Goal: Task Accomplishment & Management: Use online tool/utility

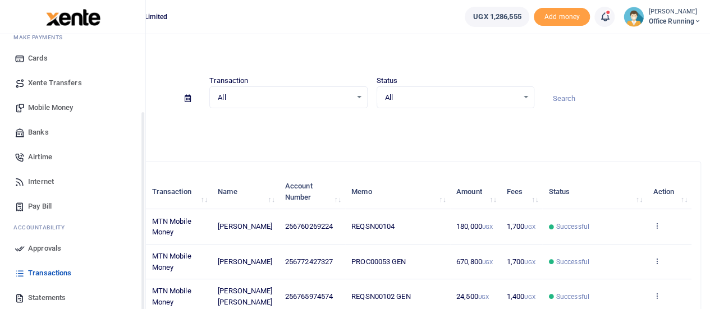
scroll to position [116, 0]
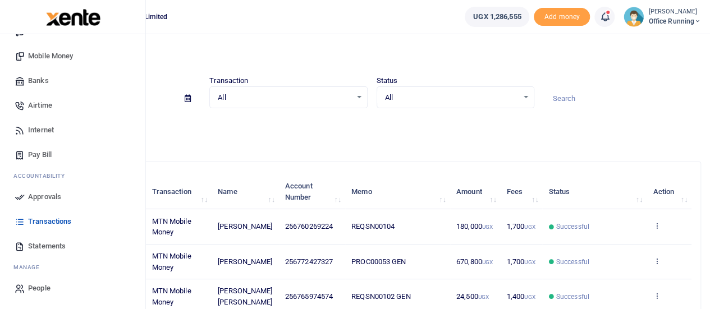
click at [52, 198] on span "Approvals" at bounding box center [44, 197] width 33 height 11
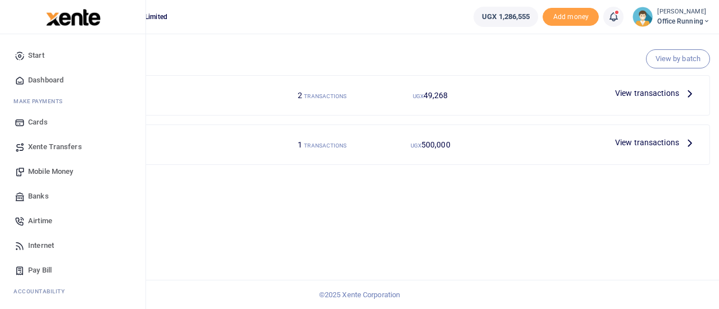
click at [48, 175] on span "Mobile Money" at bounding box center [50, 171] width 45 height 11
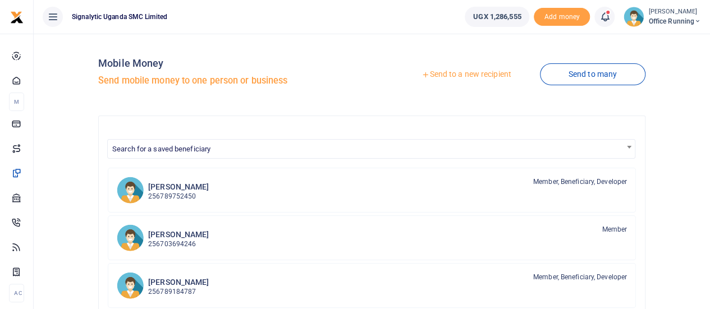
click at [450, 75] on link "Send to a new recipient" at bounding box center [466, 75] width 147 height 20
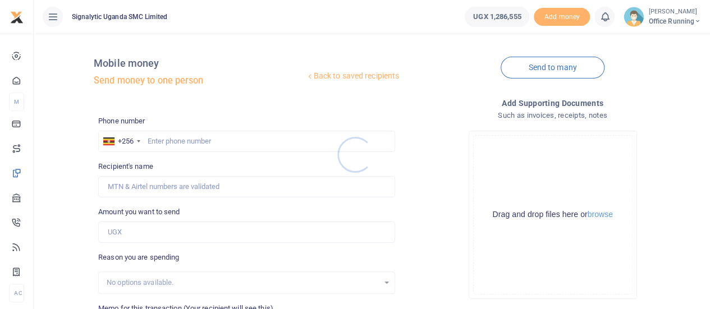
click at [183, 142] on div at bounding box center [355, 154] width 710 height 309
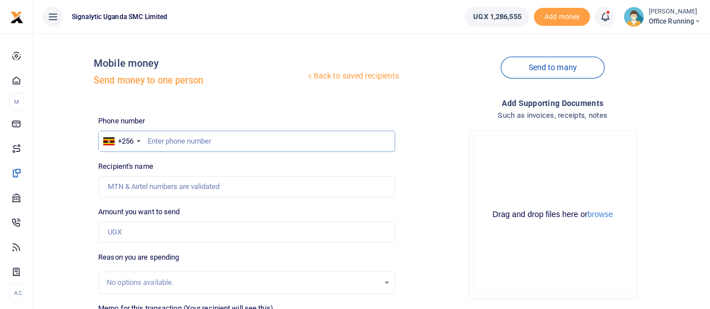
click at [181, 140] on input "text" at bounding box center [246, 141] width 297 height 21
paste input "0773140551"
type input "0773140551"
type input "[PERSON_NAME]"
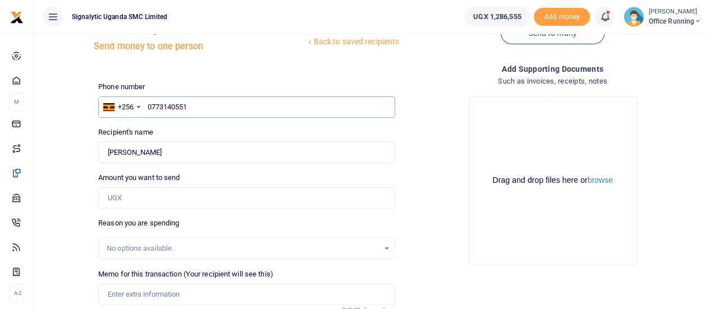
scroll to position [56, 0]
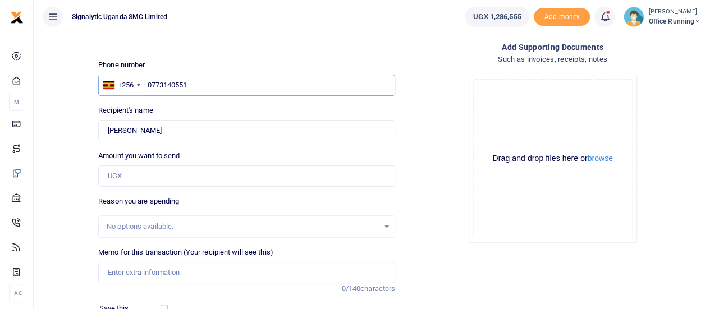
type input "0773140551"
click at [148, 170] on input "Amount you want to send" at bounding box center [246, 176] width 297 height 21
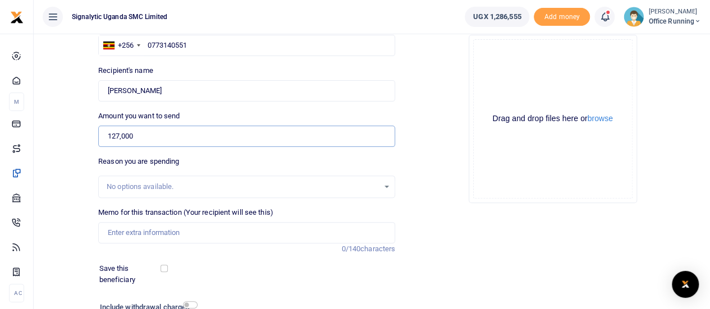
scroll to position [112, 0]
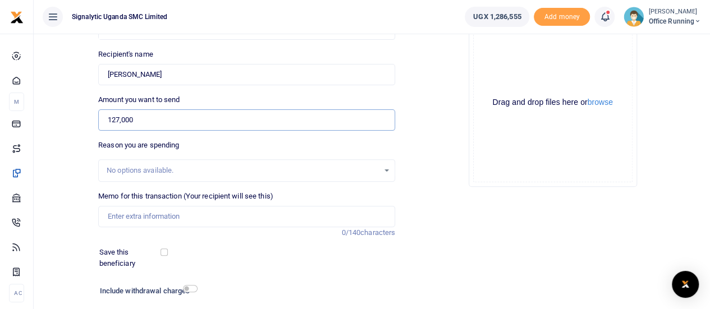
type input "127,000"
click at [148, 218] on input "Memo for this transaction (Your recipient will see this)" at bounding box center [246, 216] width 297 height 21
paste input "PROC00055"
type input "PROC00055"
click at [543, 217] on div "Add supporting Documents Such as invoices, receipts, notes Drop your files here…" at bounding box center [553, 166] width 306 height 362
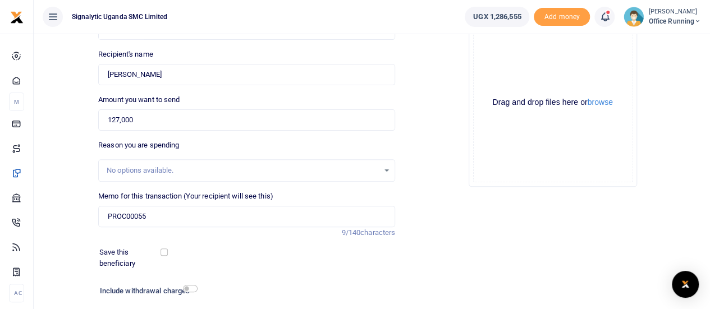
scroll to position [168, 0]
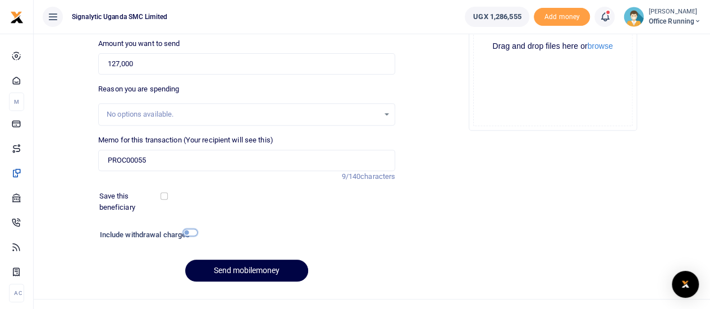
click at [192, 235] on input "checkbox" at bounding box center [190, 232] width 15 height 7
checkbox input "true"
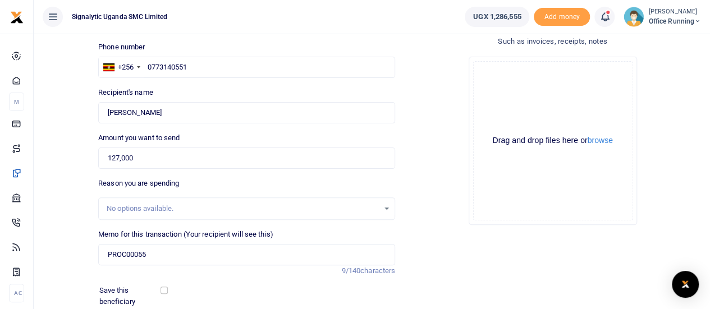
scroll to position [56, 0]
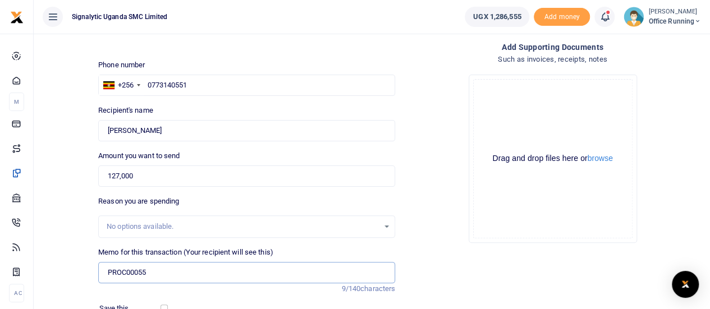
click at [246, 270] on input "PROC00055" at bounding box center [246, 272] width 297 height 21
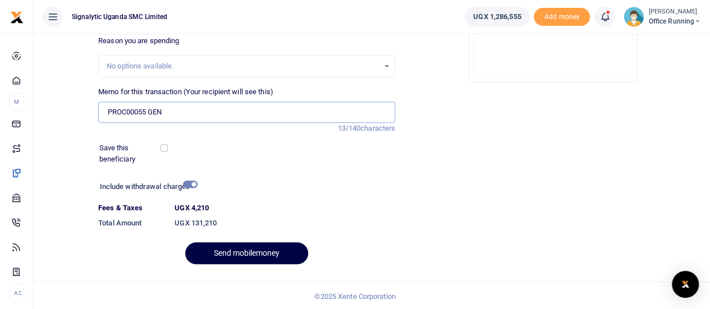
scroll to position [218, 0]
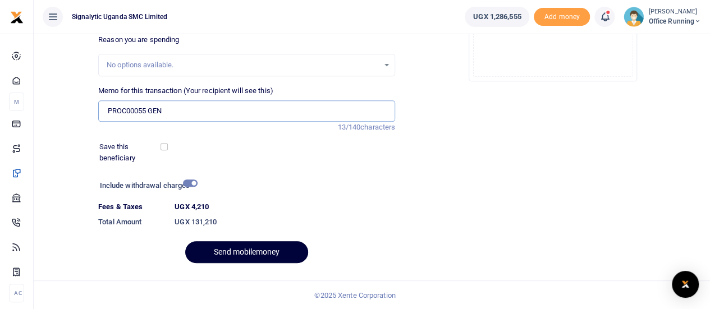
type input "PROC00055 GEN"
click at [257, 250] on button "Send mobilemoney" at bounding box center [246, 252] width 123 height 22
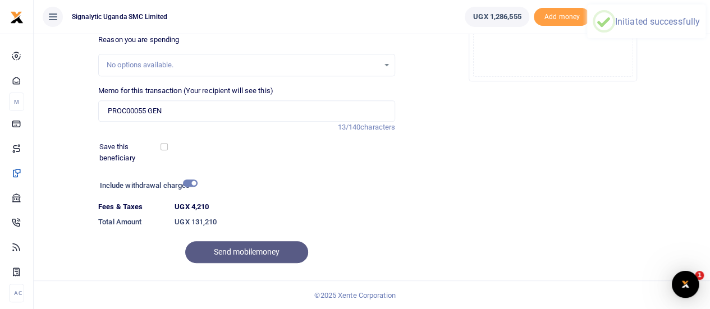
scroll to position [0, 0]
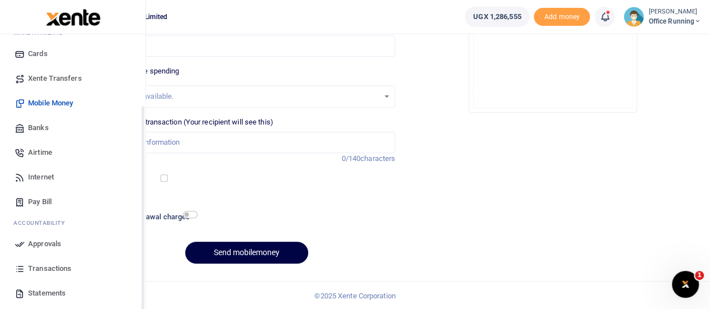
scroll to position [116, 0]
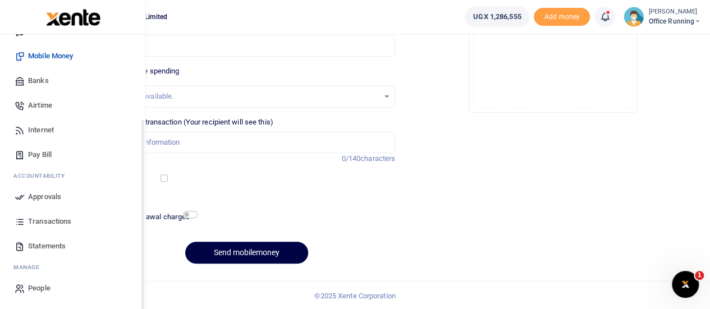
click at [46, 197] on span "Approvals" at bounding box center [44, 197] width 33 height 11
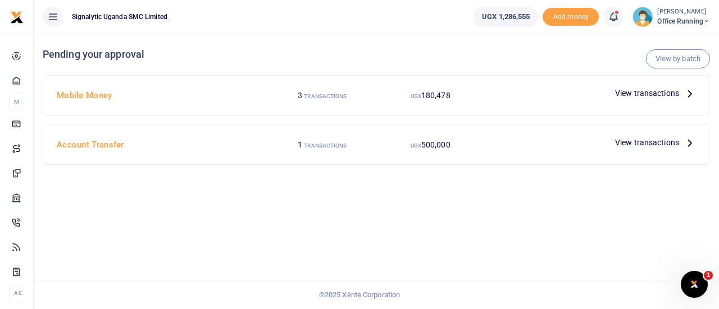
click at [641, 94] on span "View transactions" at bounding box center [647, 93] width 64 height 12
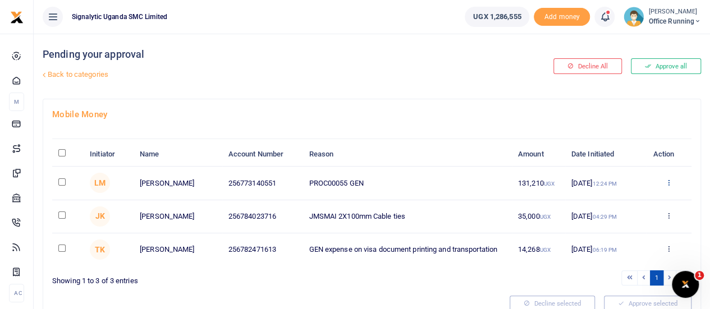
click at [668, 184] on icon at bounding box center [669, 183] width 7 height 8
click at [632, 198] on link "Approve" at bounding box center [628, 201] width 89 height 16
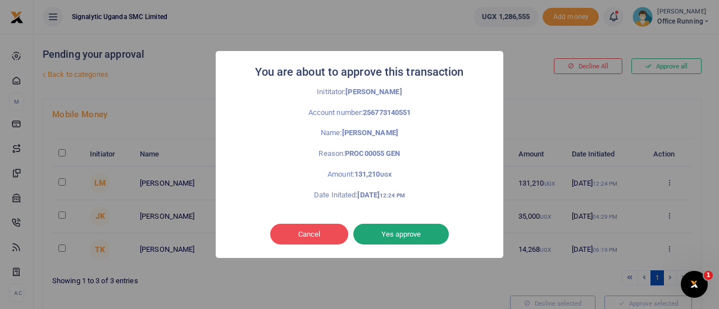
click at [416, 237] on button "Yes approve" at bounding box center [400, 234] width 95 height 21
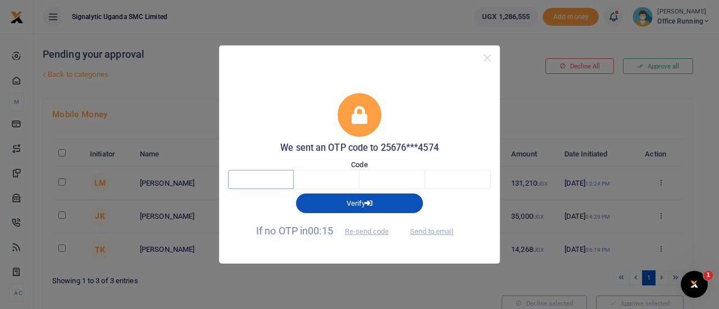
click at [254, 185] on input "text" at bounding box center [261, 179] width 66 height 19
type input "3"
type input "8"
type input "5"
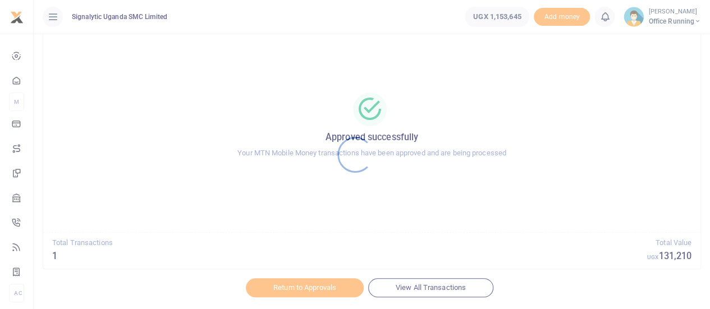
scroll to position [65, 0]
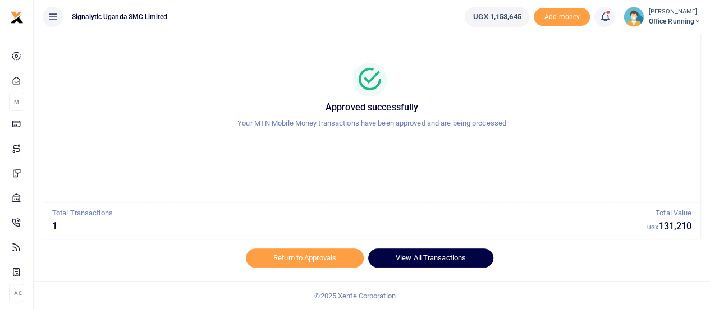
click at [425, 257] on link "View All Transactions" at bounding box center [430, 258] width 125 height 19
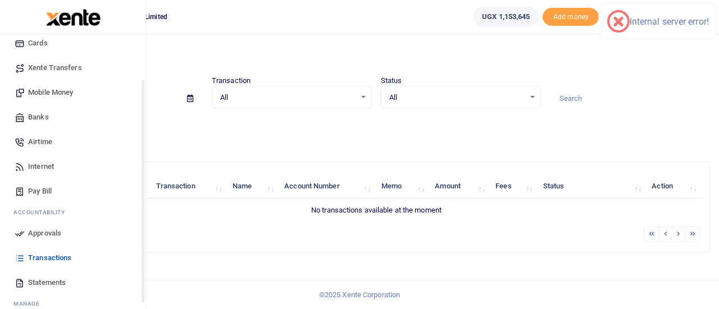
scroll to position [116, 0]
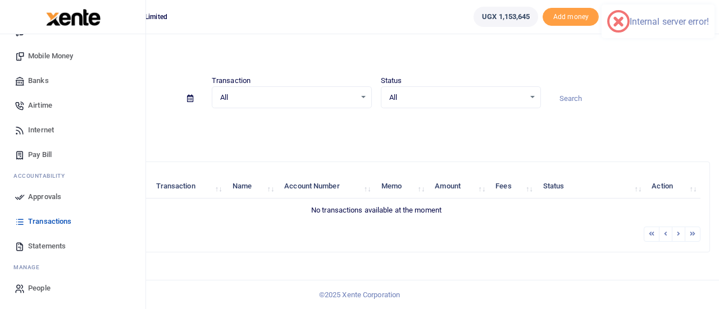
click at [64, 220] on span "Transactions" at bounding box center [49, 221] width 43 height 11
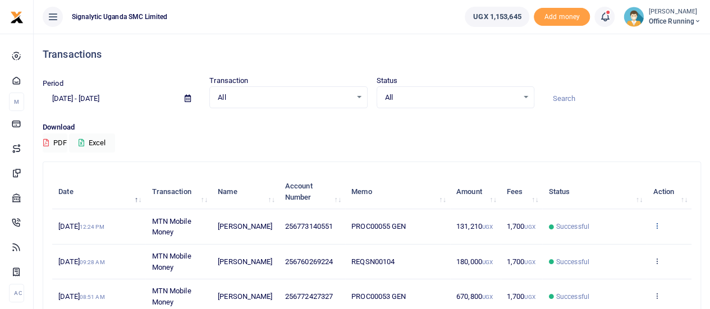
click at [657, 225] on icon at bounding box center [656, 226] width 7 height 8
click at [616, 247] on link "View details" at bounding box center [616, 246] width 89 height 16
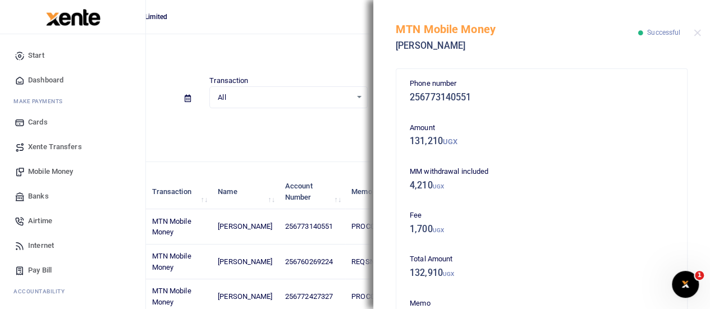
click at [56, 168] on span "Mobile Money" at bounding box center [50, 171] width 45 height 11
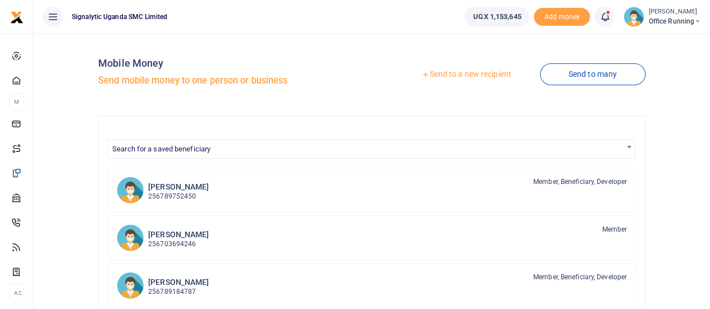
click at [468, 74] on link "Send to a new recipient" at bounding box center [466, 75] width 147 height 20
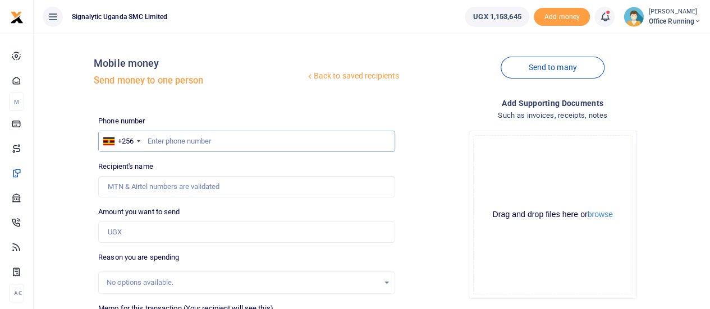
click at [179, 144] on input "text" at bounding box center [246, 141] width 297 height 21
paste input "708268176"
type input "708268176"
type input "[PERSON_NAME]"
type input "708268176"
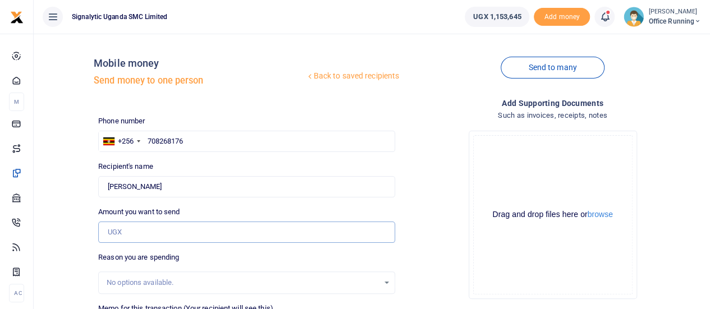
click at [129, 234] on input "Amount you want to send" at bounding box center [246, 232] width 297 height 21
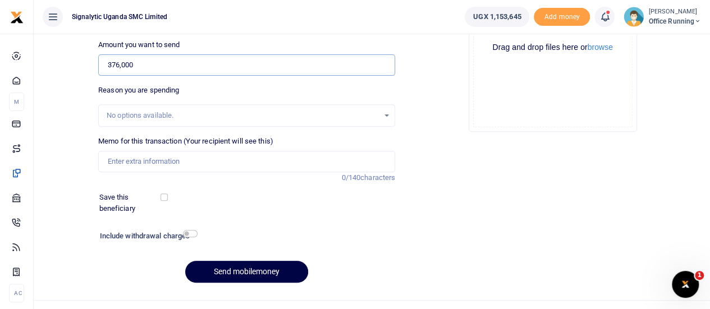
scroll to position [168, 0]
type input "376,000"
click at [191, 233] on input "checkbox" at bounding box center [190, 232] width 15 height 7
checkbox input "true"
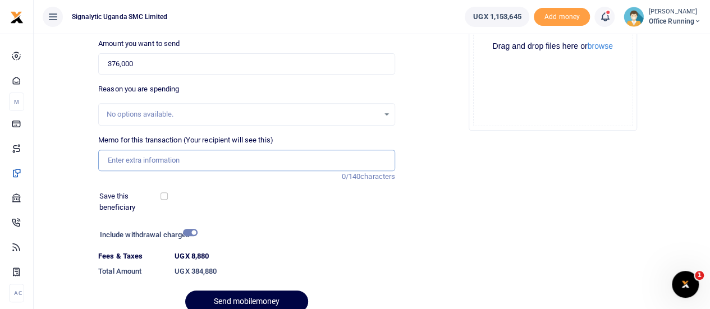
click at [167, 159] on input "Memo for this transaction (Your recipient will see this)" at bounding box center [246, 160] width 297 height 21
paste input "PROC00054"
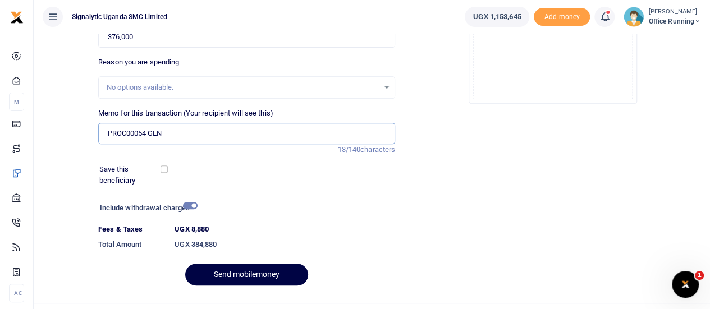
scroll to position [218, 0]
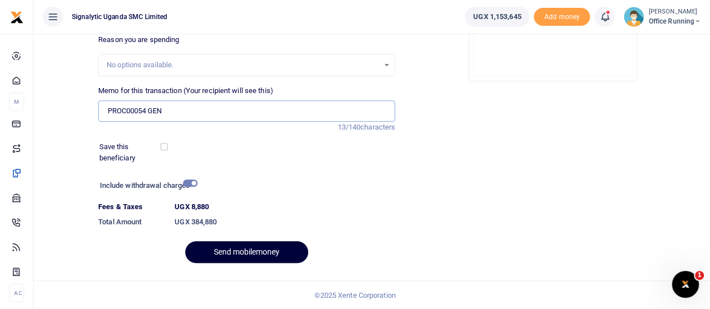
type input "PROC00054 GEN"
click at [241, 252] on button "Send mobilemoney" at bounding box center [246, 252] width 123 height 22
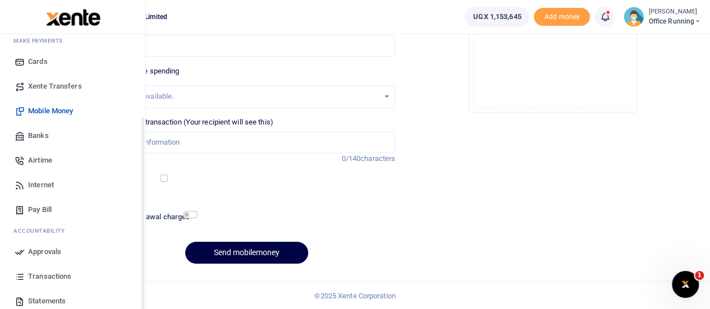
scroll to position [116, 0]
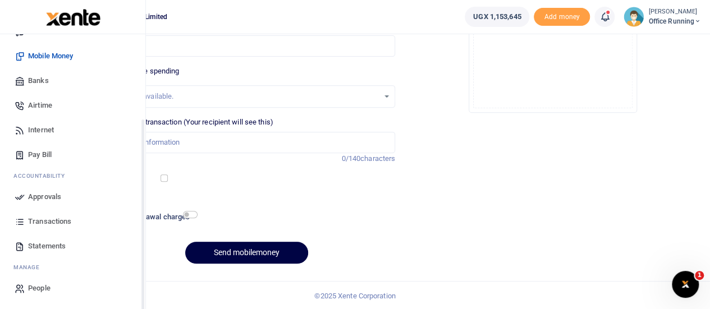
click at [53, 199] on span "Approvals" at bounding box center [44, 197] width 33 height 11
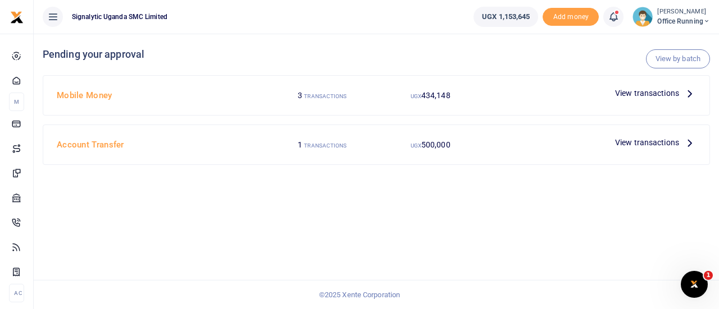
click at [644, 94] on span "View transactions" at bounding box center [647, 93] width 64 height 12
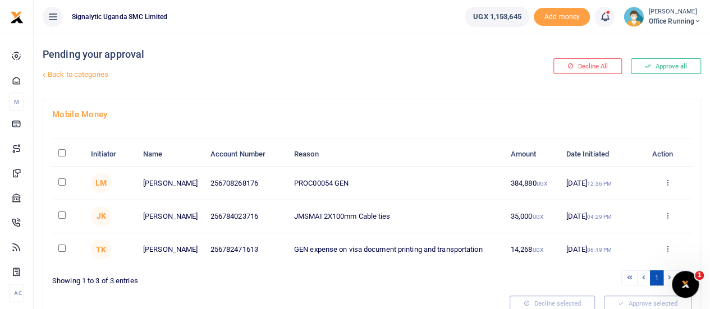
click at [667, 181] on icon at bounding box center [667, 183] width 7 height 8
click at [617, 198] on link "Approve" at bounding box center [626, 201] width 89 height 16
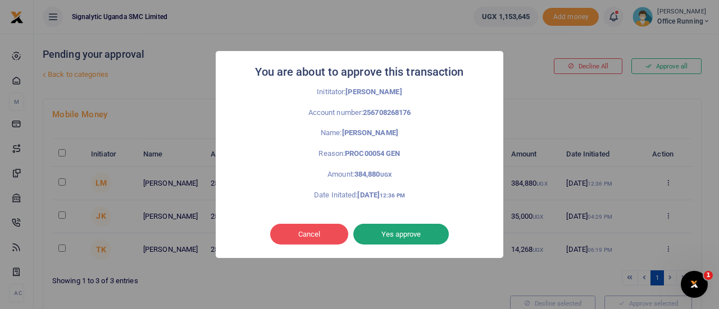
click at [411, 235] on button "Yes approve" at bounding box center [400, 234] width 95 height 21
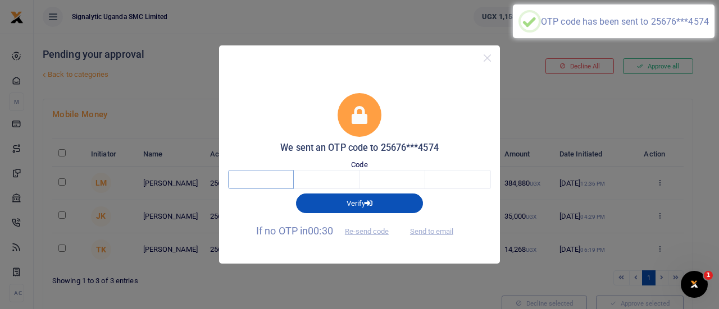
click at [257, 179] on input "text" at bounding box center [261, 179] width 66 height 19
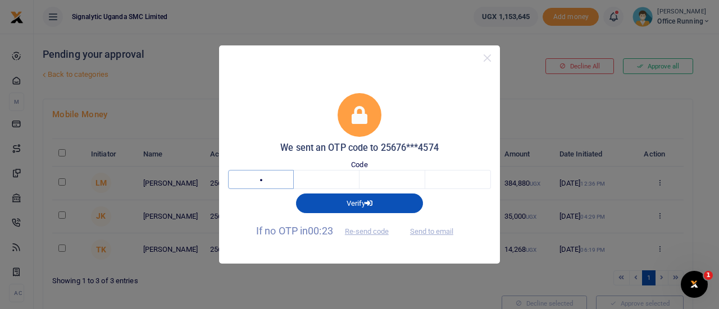
type input "5"
type input "1"
type input "3"
type input "4"
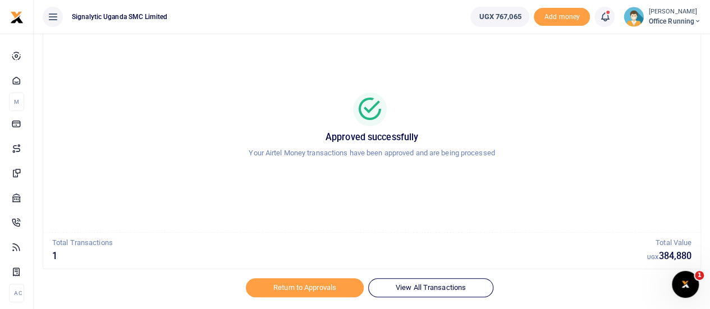
scroll to position [65, 0]
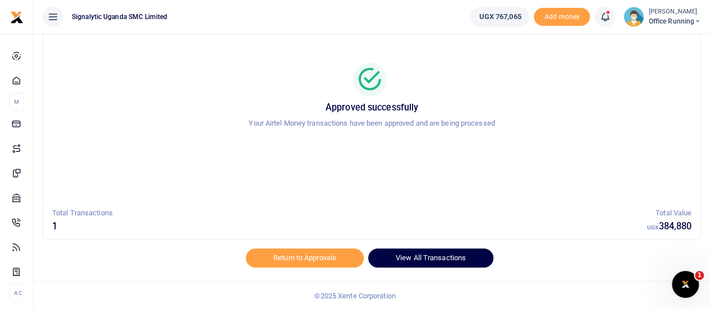
click at [426, 260] on link "View All Transactions" at bounding box center [430, 258] width 125 height 19
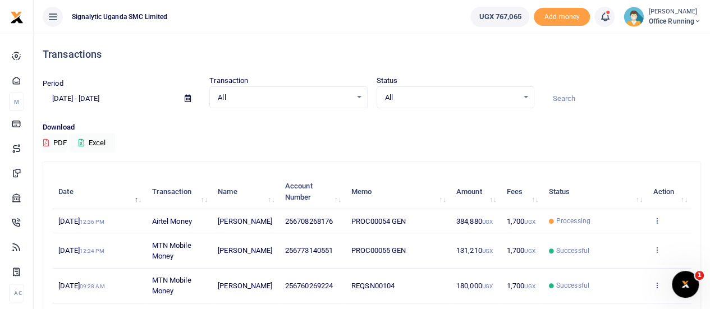
click at [659, 225] on icon at bounding box center [656, 221] width 7 height 8
click at [629, 248] on link "View details" at bounding box center [616, 246] width 89 height 16
